Goal: Task Accomplishment & Management: Use online tool/utility

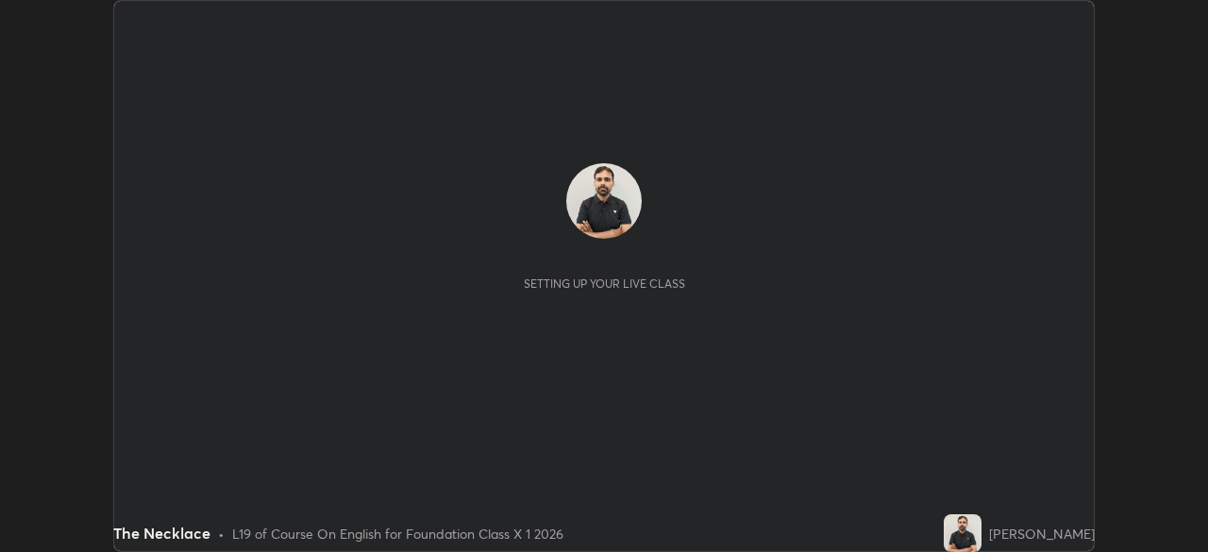
scroll to position [552, 1207]
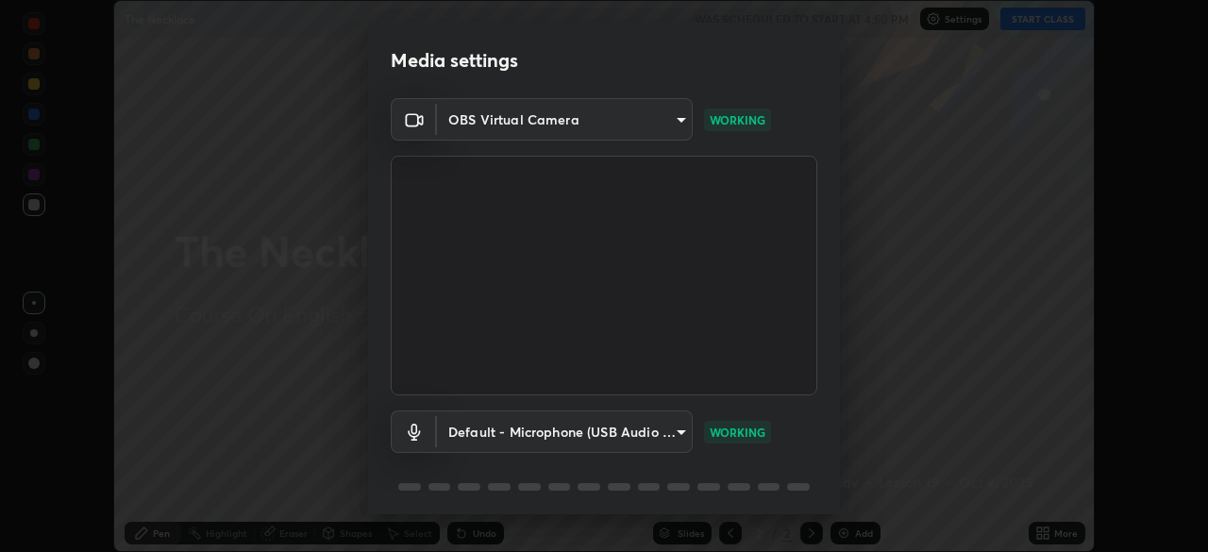
click at [884, 246] on div "Media settings OBS Virtual Camera 03c1373659359a5f7abdf76911b28cf954ae71607fa2f…" at bounding box center [604, 276] width 1208 height 552
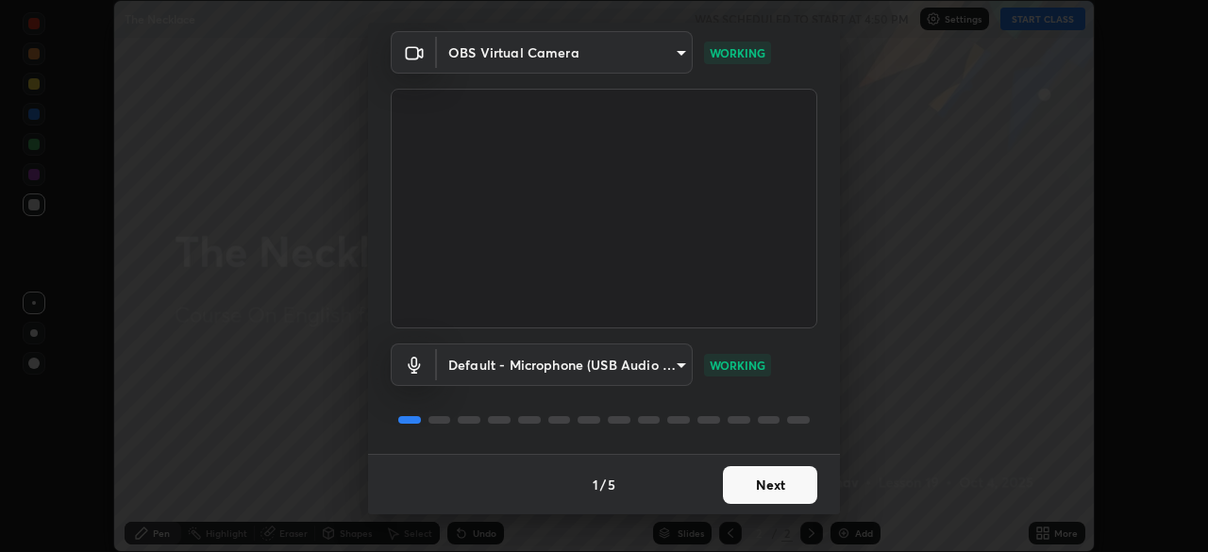
click at [795, 491] on button "Next" at bounding box center [770, 485] width 94 height 38
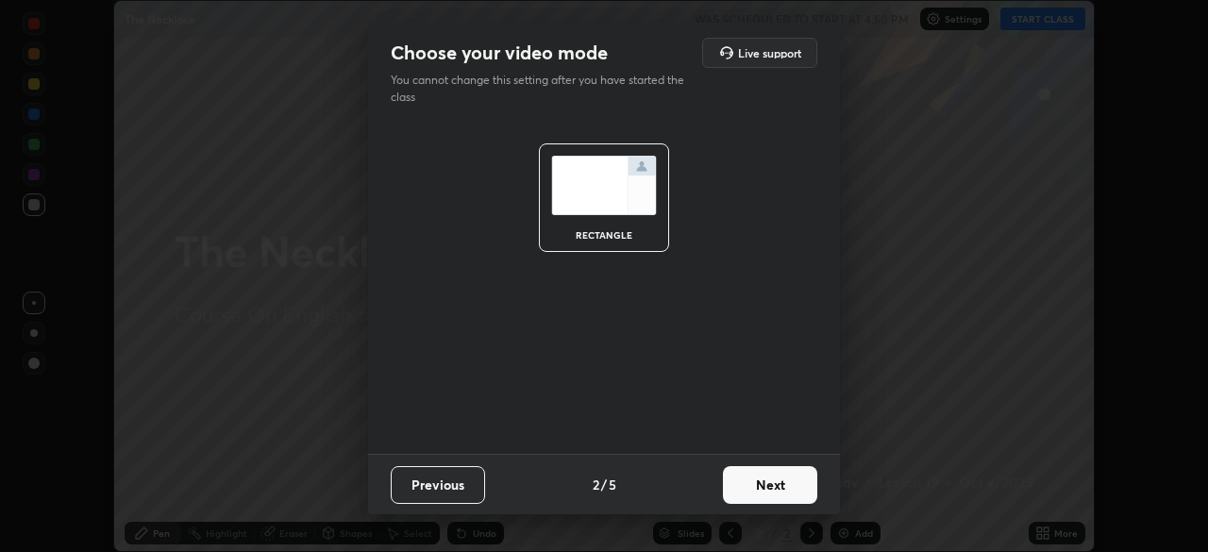
scroll to position [0, 0]
click at [795, 491] on button "Next" at bounding box center [770, 485] width 94 height 38
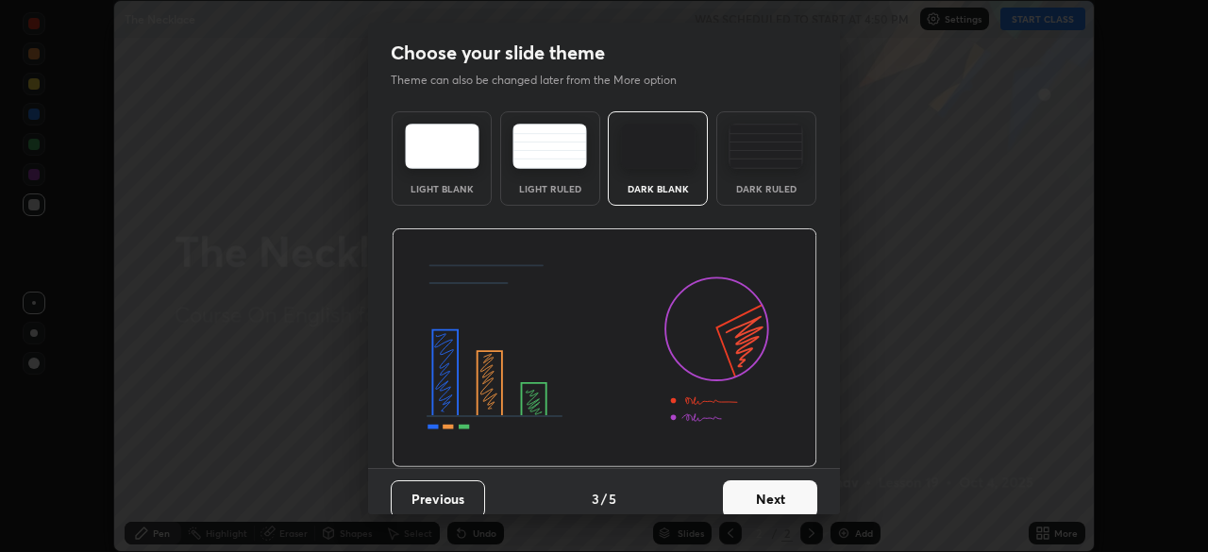
click at [801, 489] on button "Next" at bounding box center [770, 500] width 94 height 38
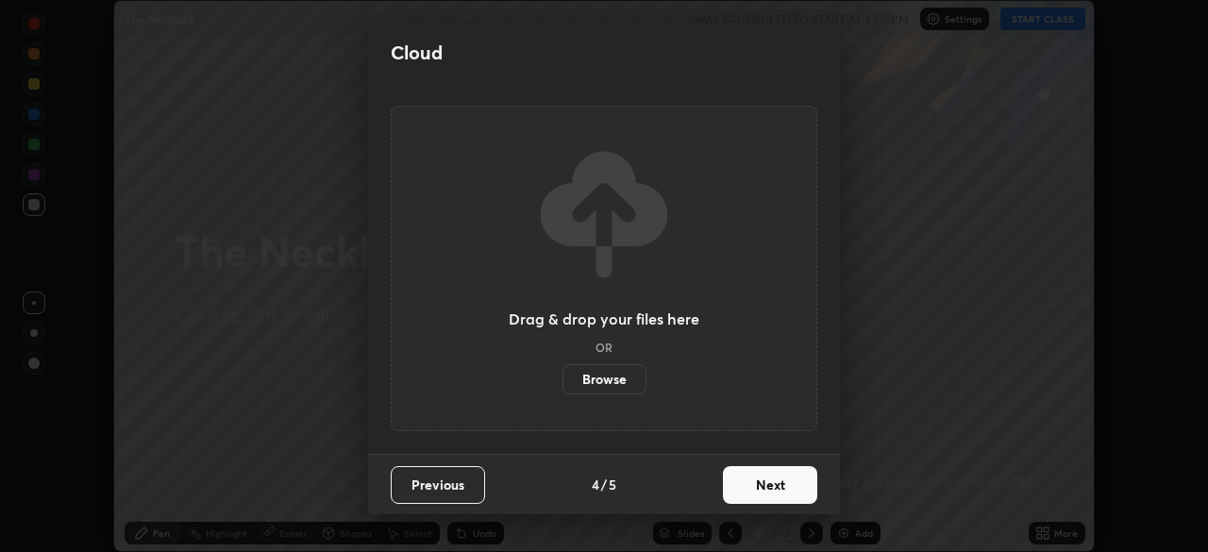
click at [804, 485] on button "Next" at bounding box center [770, 485] width 94 height 38
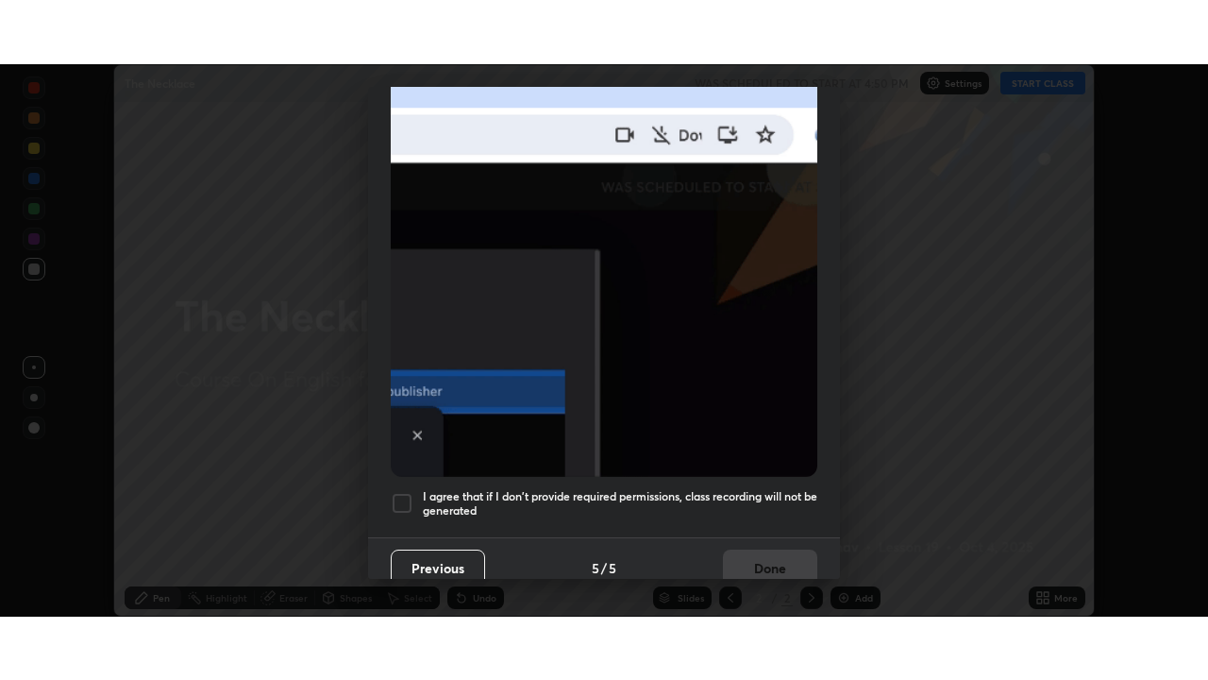
scroll to position [452, 0]
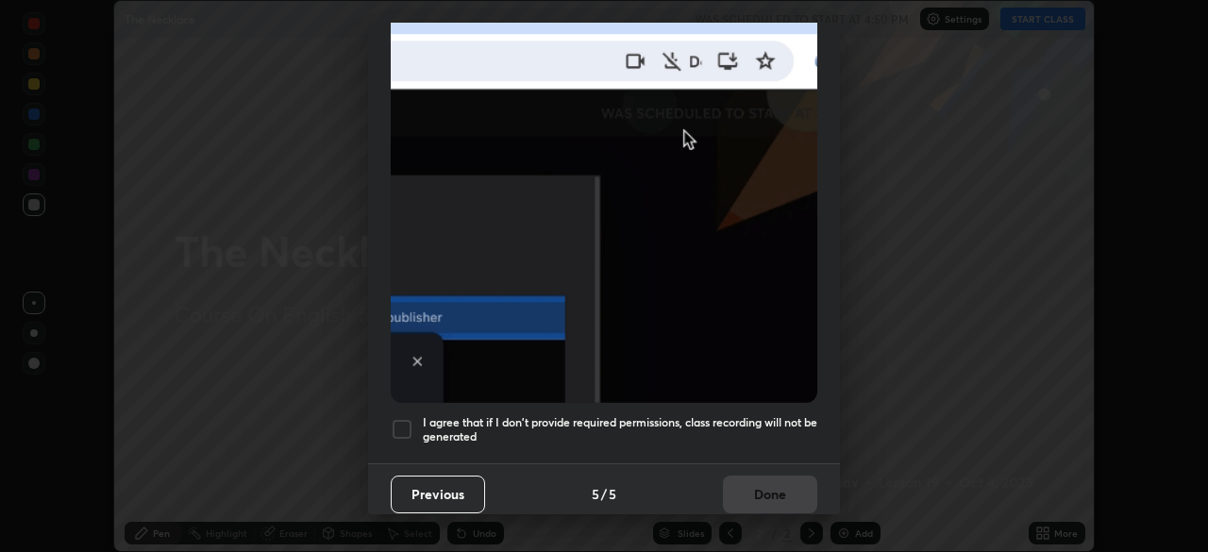
click at [411, 418] on div at bounding box center [402, 429] width 23 height 23
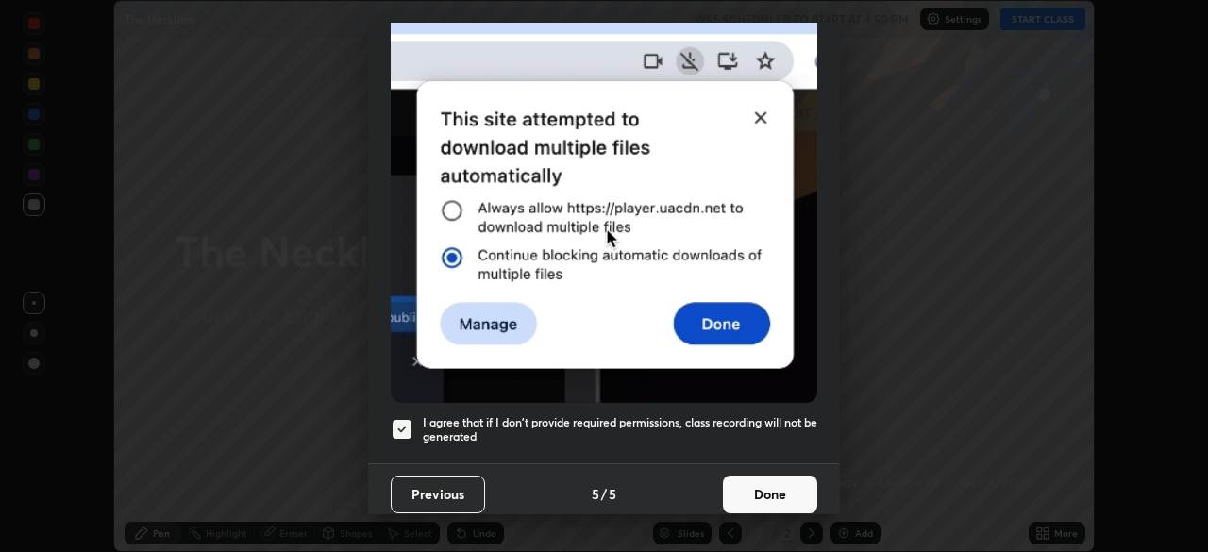
click at [751, 483] on button "Done" at bounding box center [770, 495] width 94 height 38
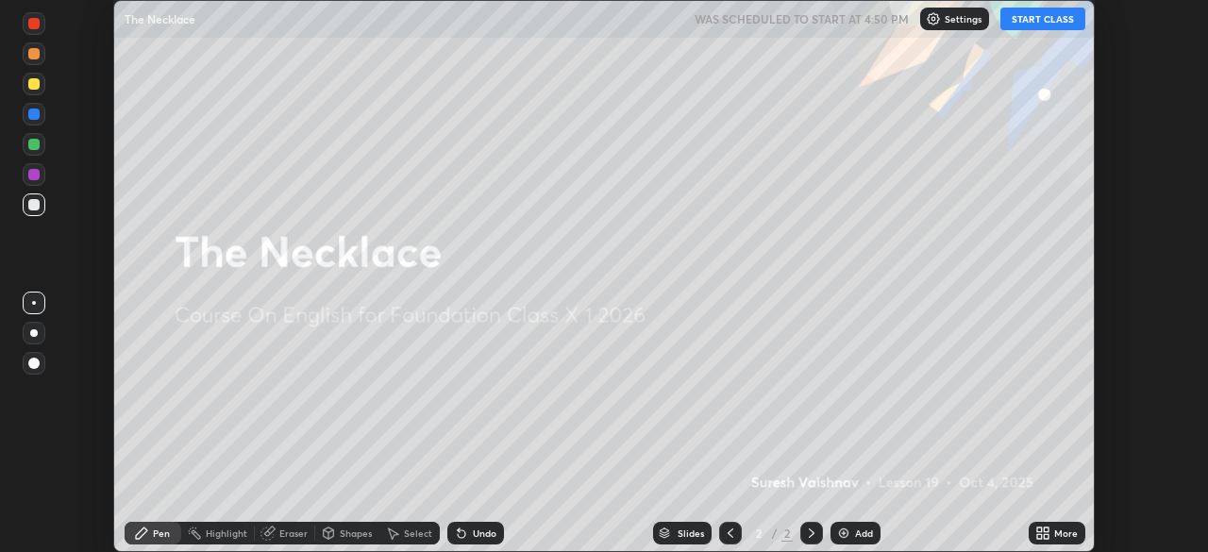
click at [1041, 24] on button "START CLASS" at bounding box center [1043, 19] width 85 height 23
click at [1054, 533] on div "More" at bounding box center [1066, 533] width 24 height 9
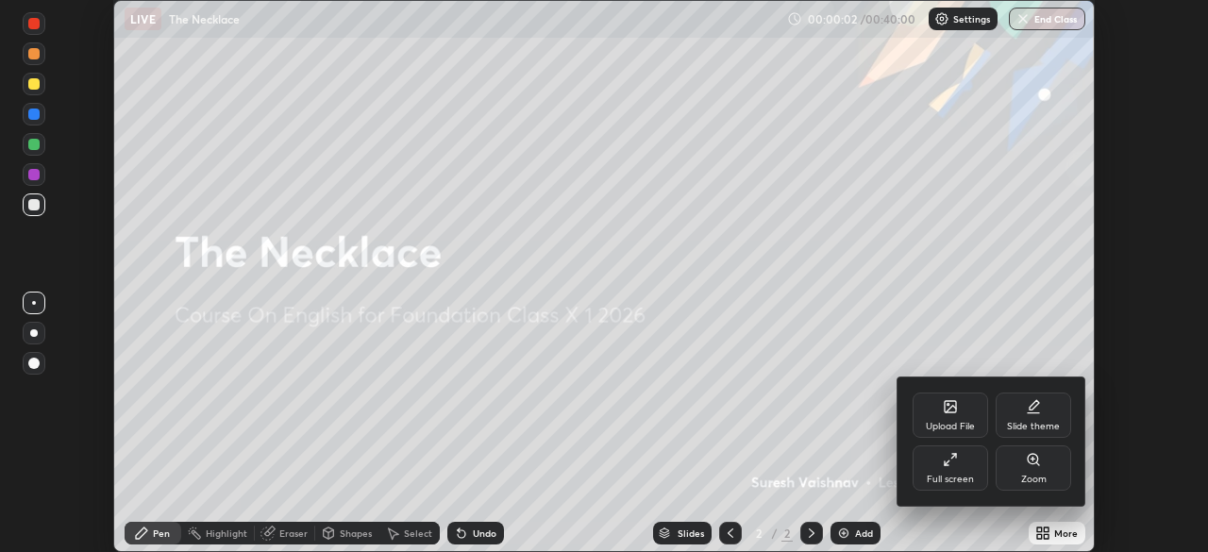
click at [960, 472] on div "Full screen" at bounding box center [951, 468] width 76 height 45
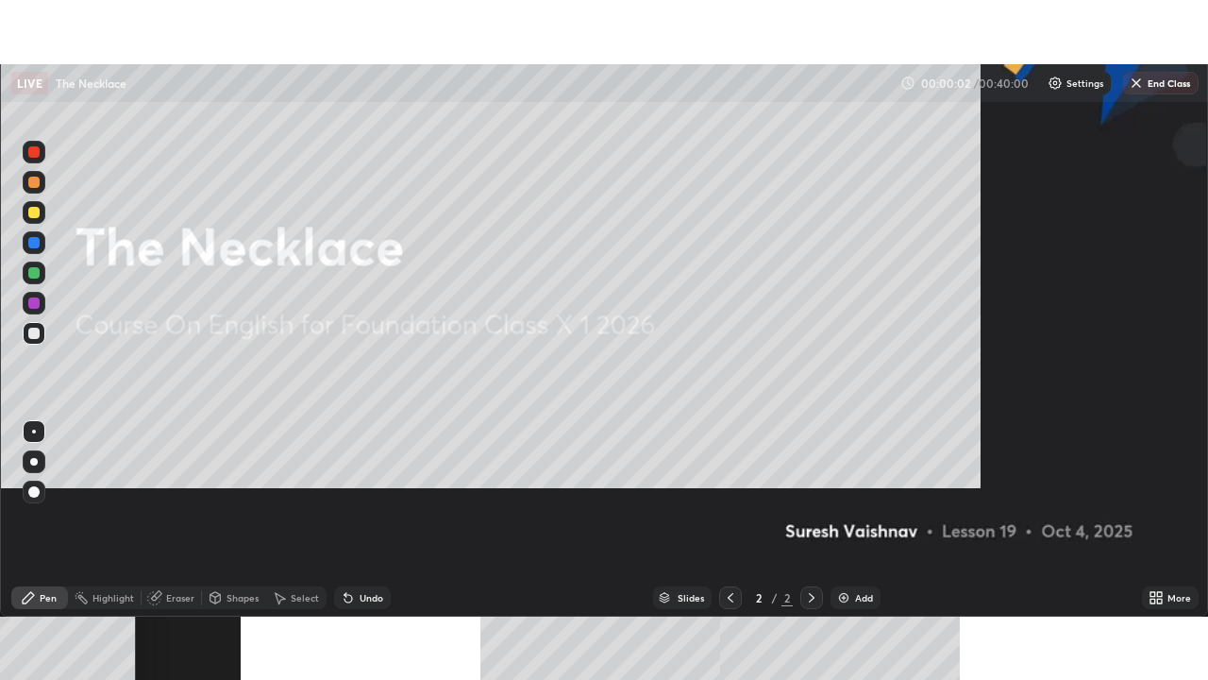
scroll to position [680, 1208]
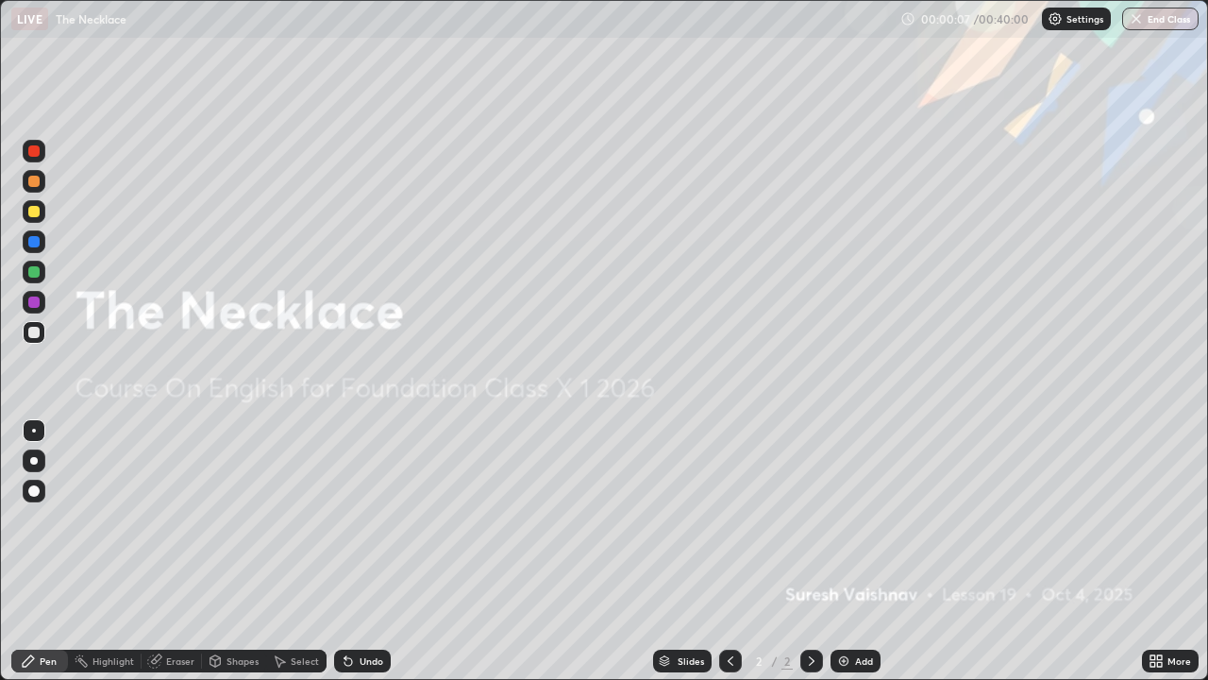
click at [868, 551] on div "Add" at bounding box center [864, 660] width 18 height 9
